Goal: Task Accomplishment & Management: Complete application form

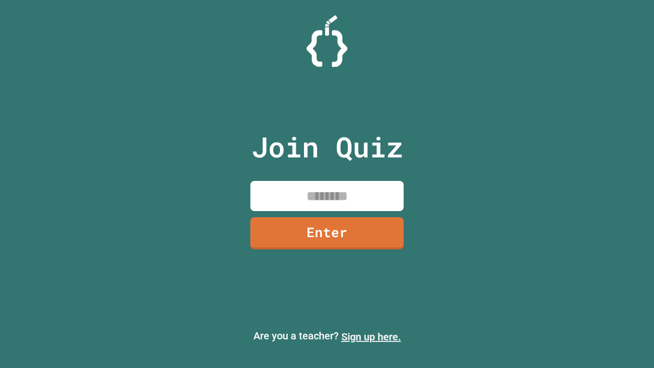
click at [371, 337] on link "Sign up here." at bounding box center [371, 337] width 60 height 12
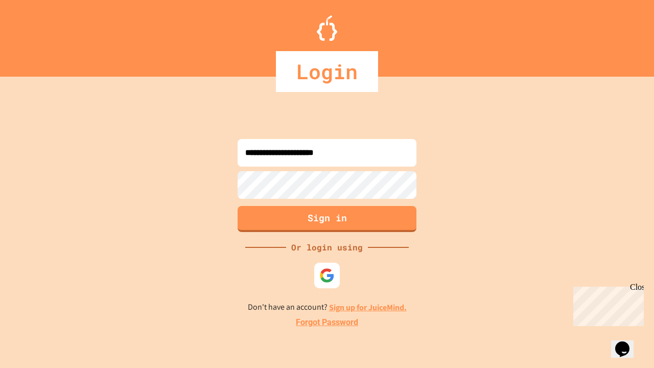
type input "**********"
